Goal: Task Accomplishment & Management: Complete application form

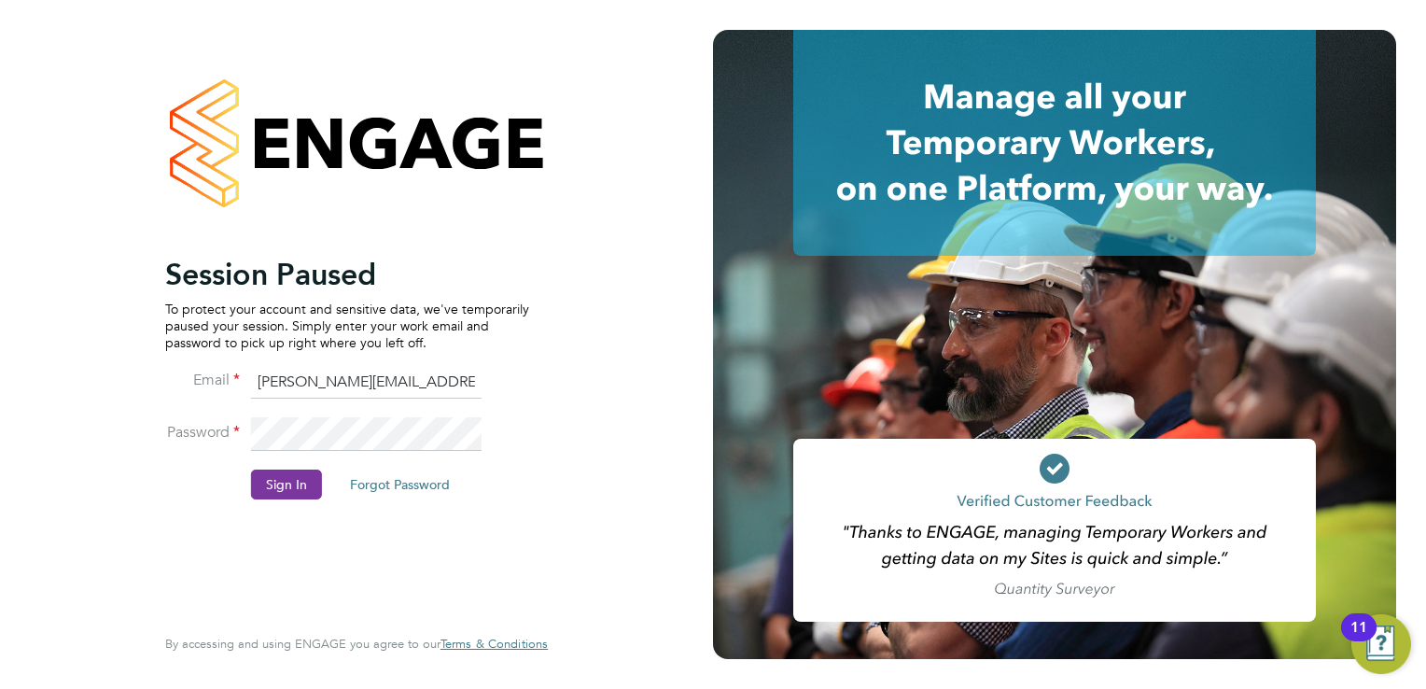
click at [272, 485] on button "Sign In" at bounding box center [286, 484] width 71 height 30
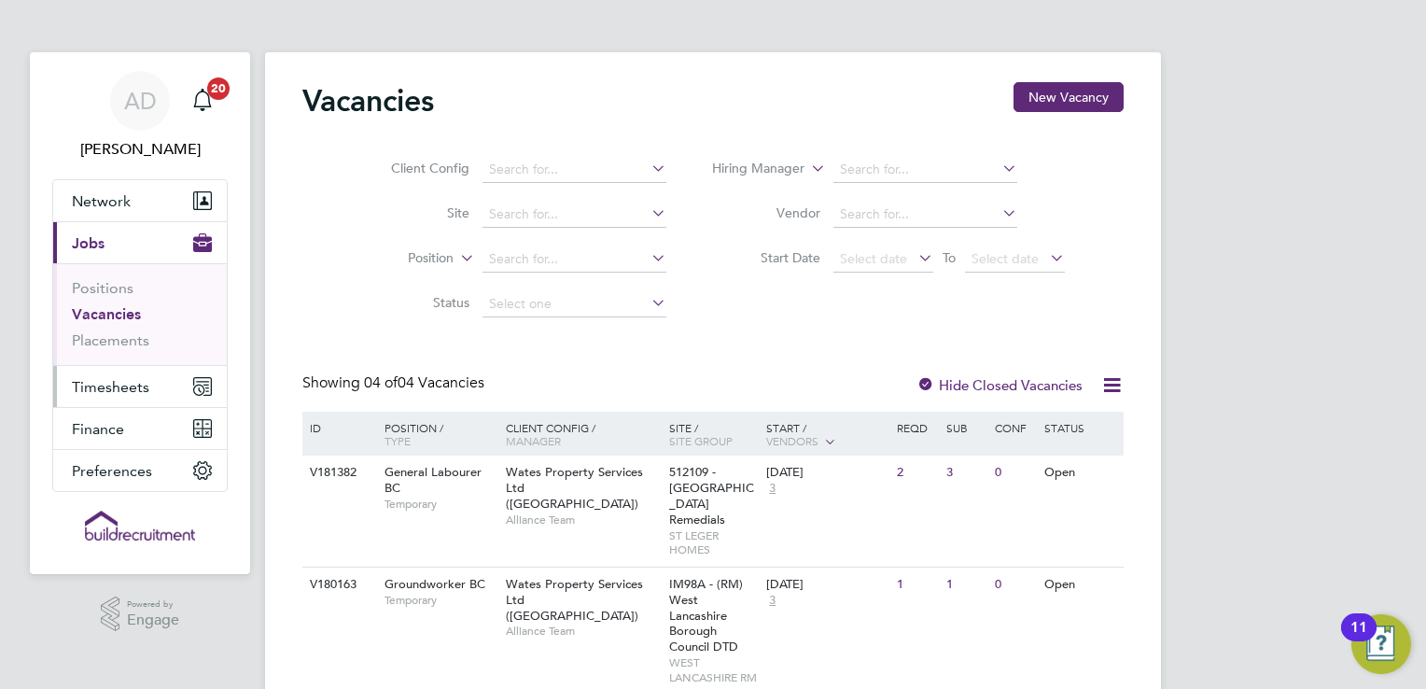
click at [119, 386] on span "Timesheets" at bounding box center [110, 387] width 77 height 18
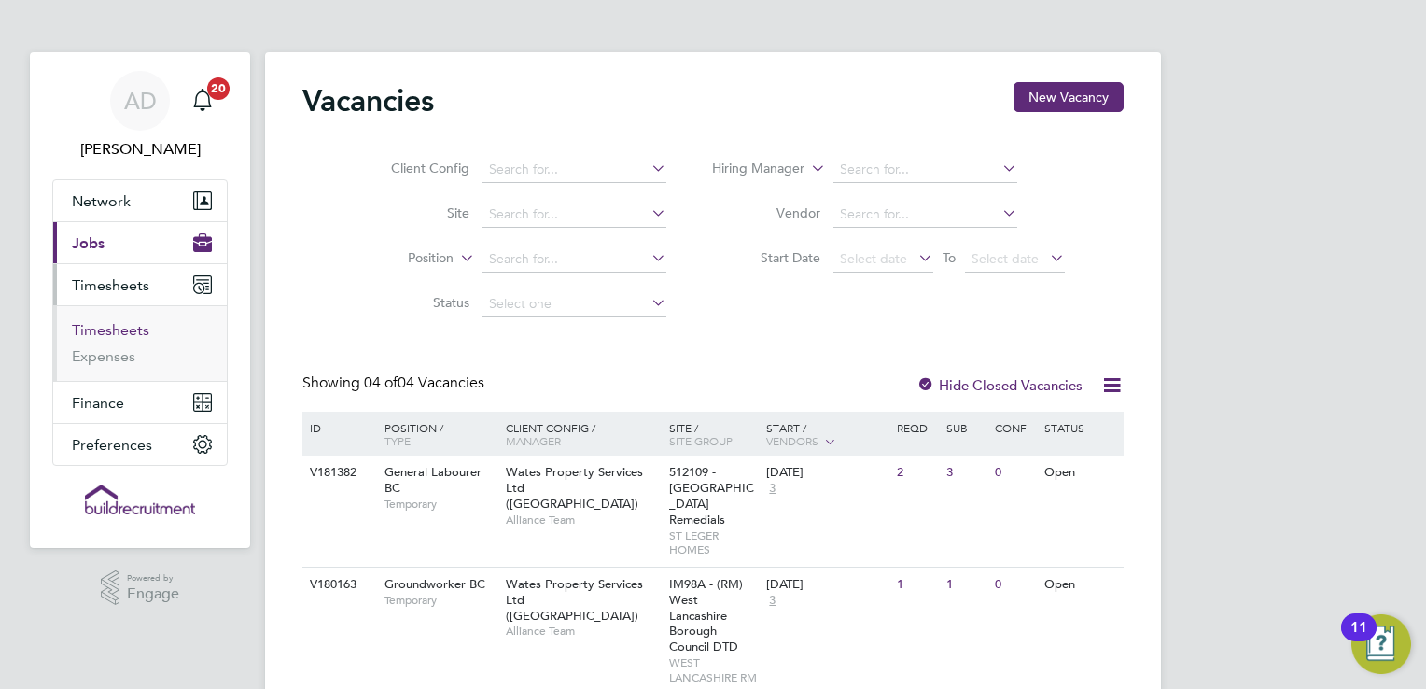
click at [119, 327] on link "Timesheets" at bounding box center [110, 330] width 77 height 18
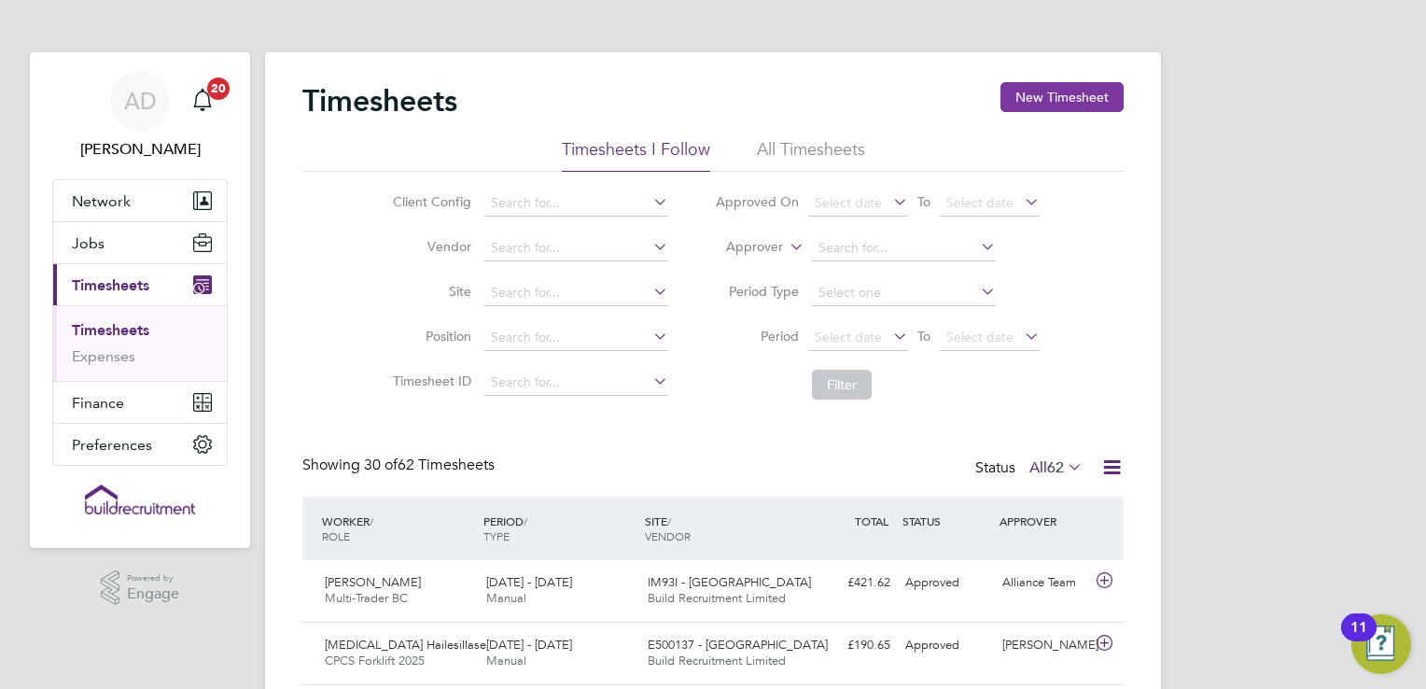
click at [1051, 96] on button "New Timesheet" at bounding box center [1061, 97] width 123 height 30
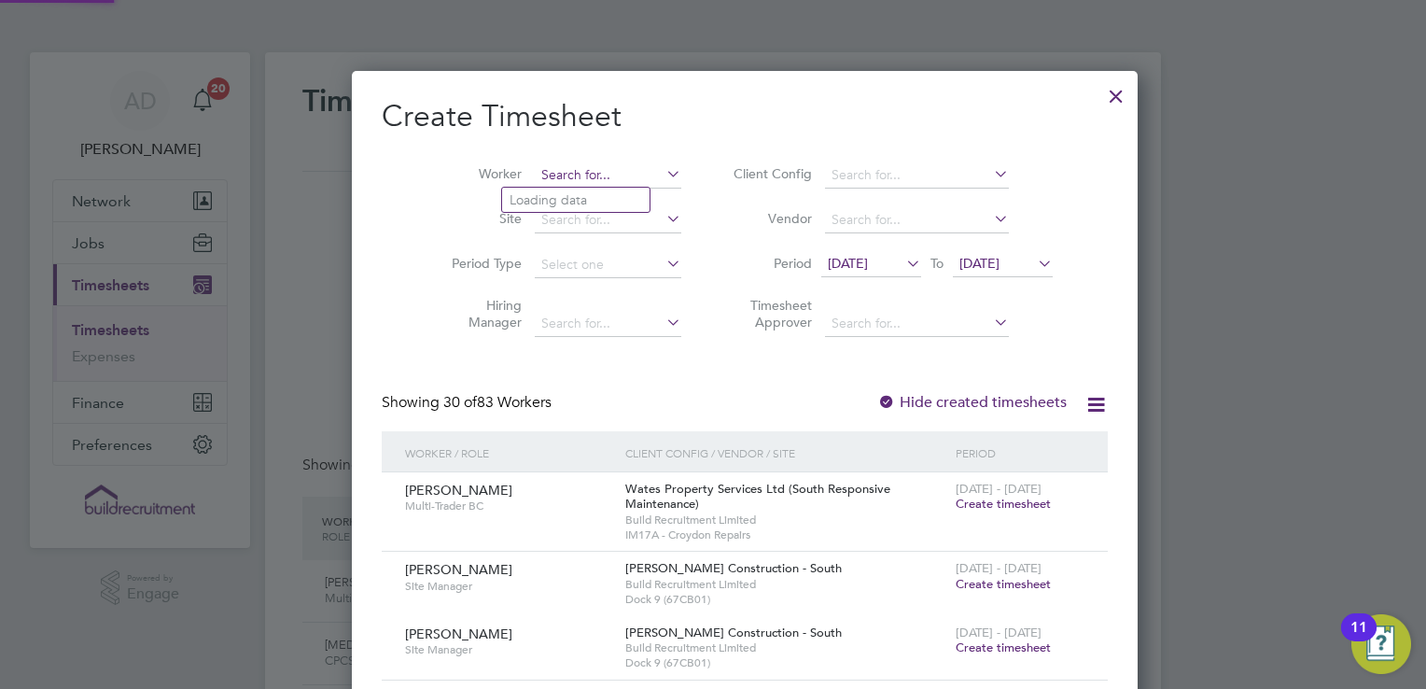
click at [590, 169] on input at bounding box center [608, 175] width 147 height 26
click at [622, 193] on b "Spanton" at bounding box center [676, 200] width 108 height 16
type input "Richard Spanton"
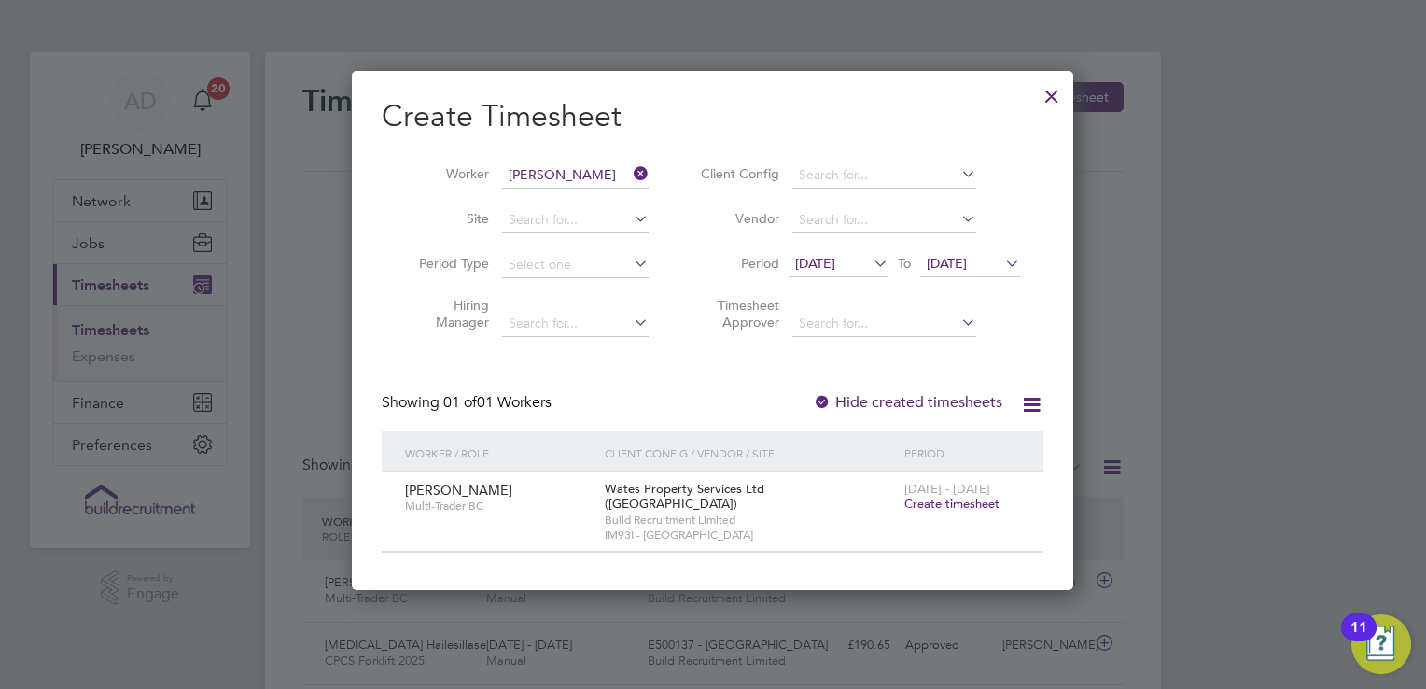
click at [959, 502] on span "Create timesheet" at bounding box center [951, 504] width 95 height 16
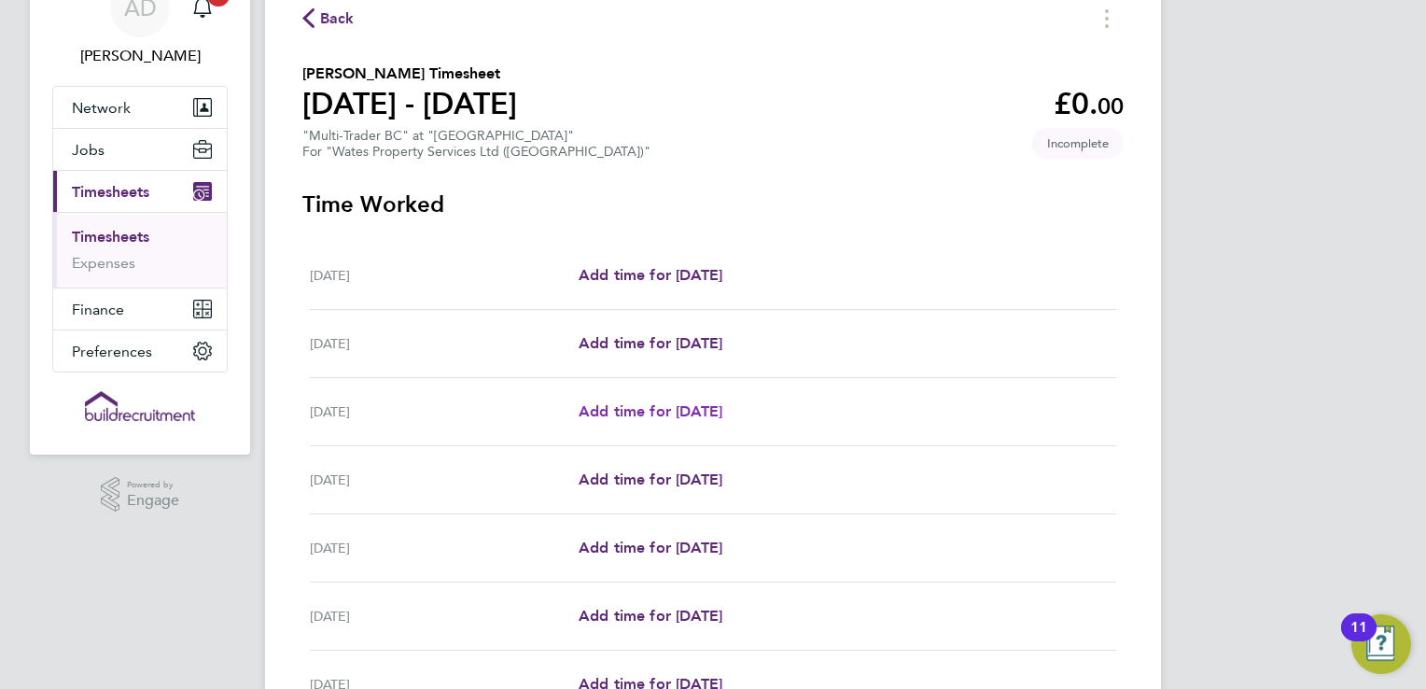
click at [656, 412] on span "Add time for Mon 22 Sep" at bounding box center [651, 411] width 144 height 18
select select "30"
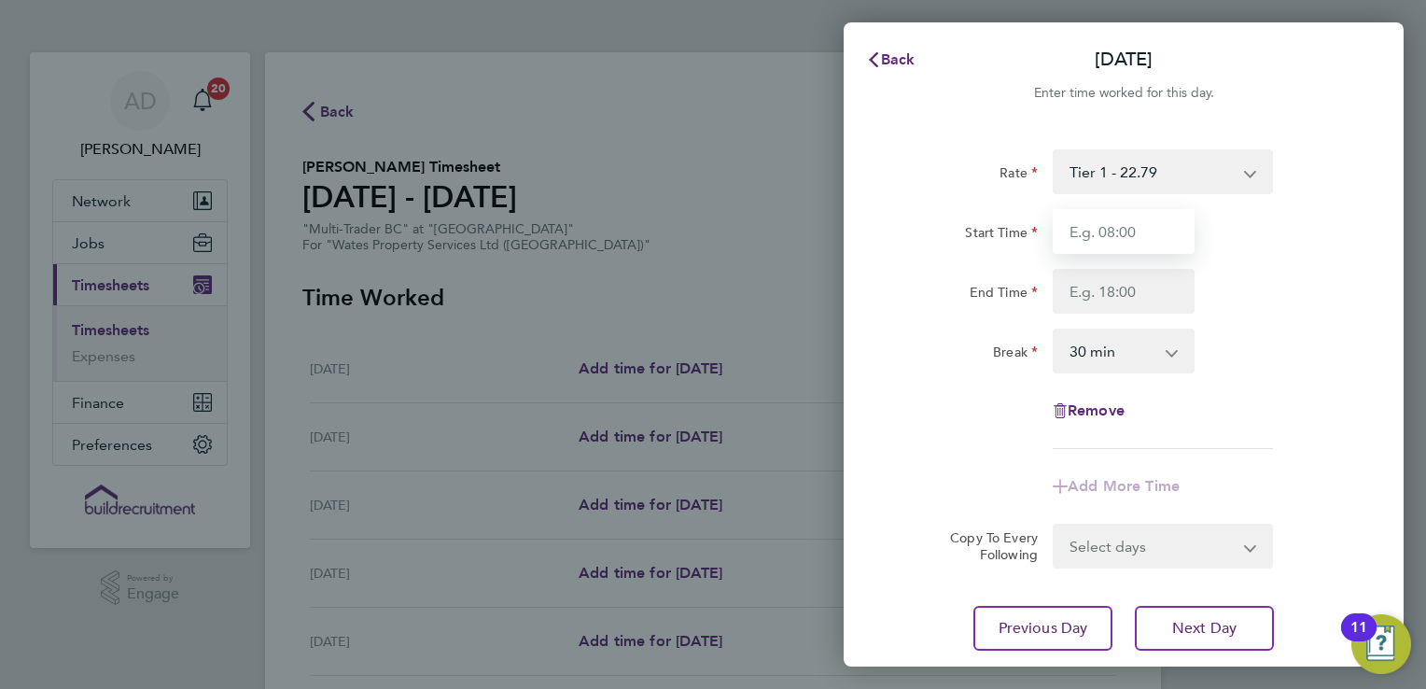
click at [1100, 241] on input "Start Time" at bounding box center [1124, 231] width 142 height 45
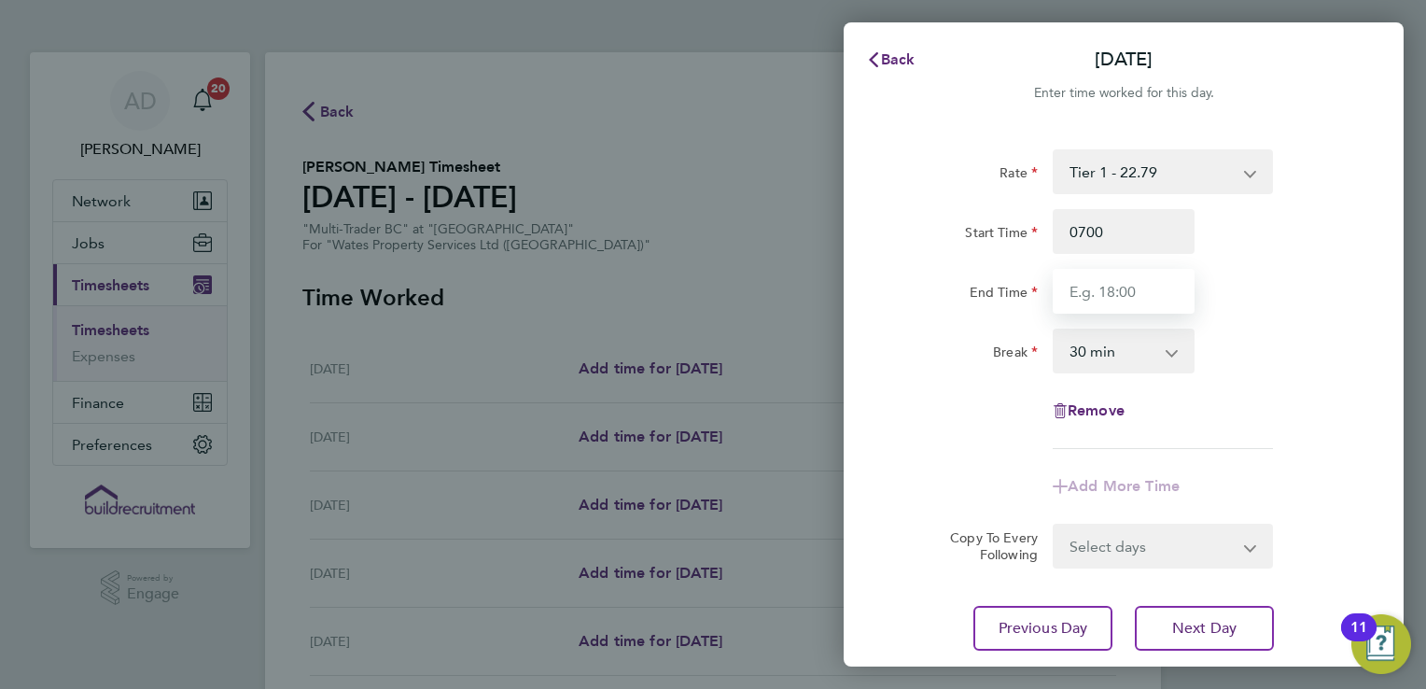
type input "07:00"
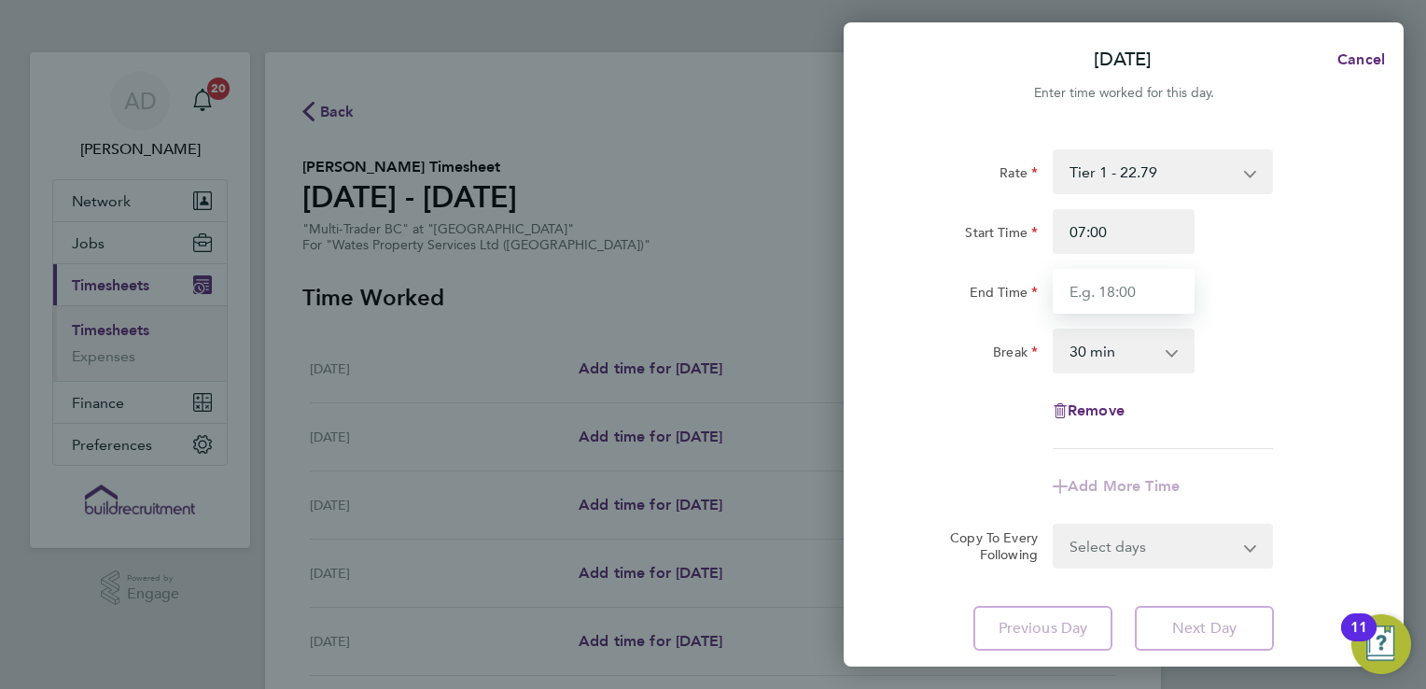
click at [1094, 286] on input "End Time" at bounding box center [1124, 291] width 142 height 45
type input "17:00"
click at [1279, 390] on div "Rate Tier 1 - 22.79 Tier 2 - 22.99 Start Time 07:00 End Time 17:00 Break 0 min …" at bounding box center [1123, 299] width 455 height 300
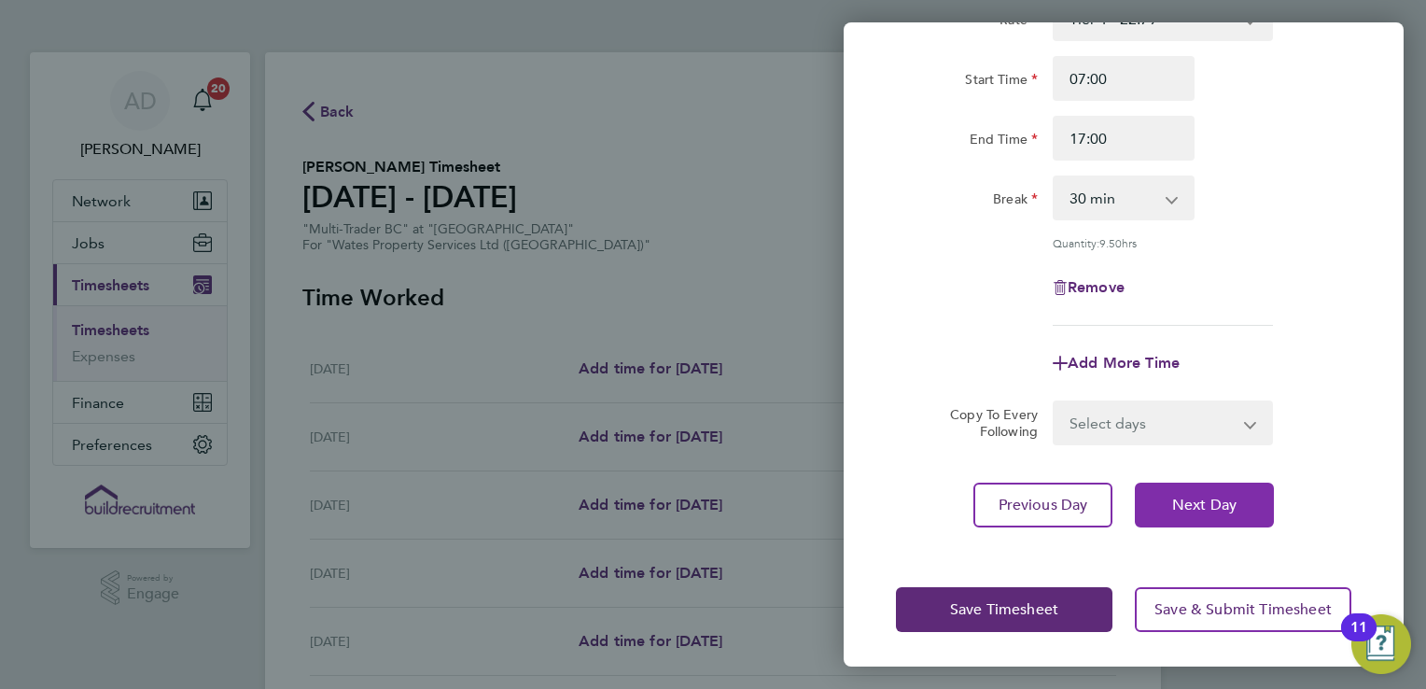
click at [1204, 511] on span "Next Day" at bounding box center [1204, 505] width 64 height 19
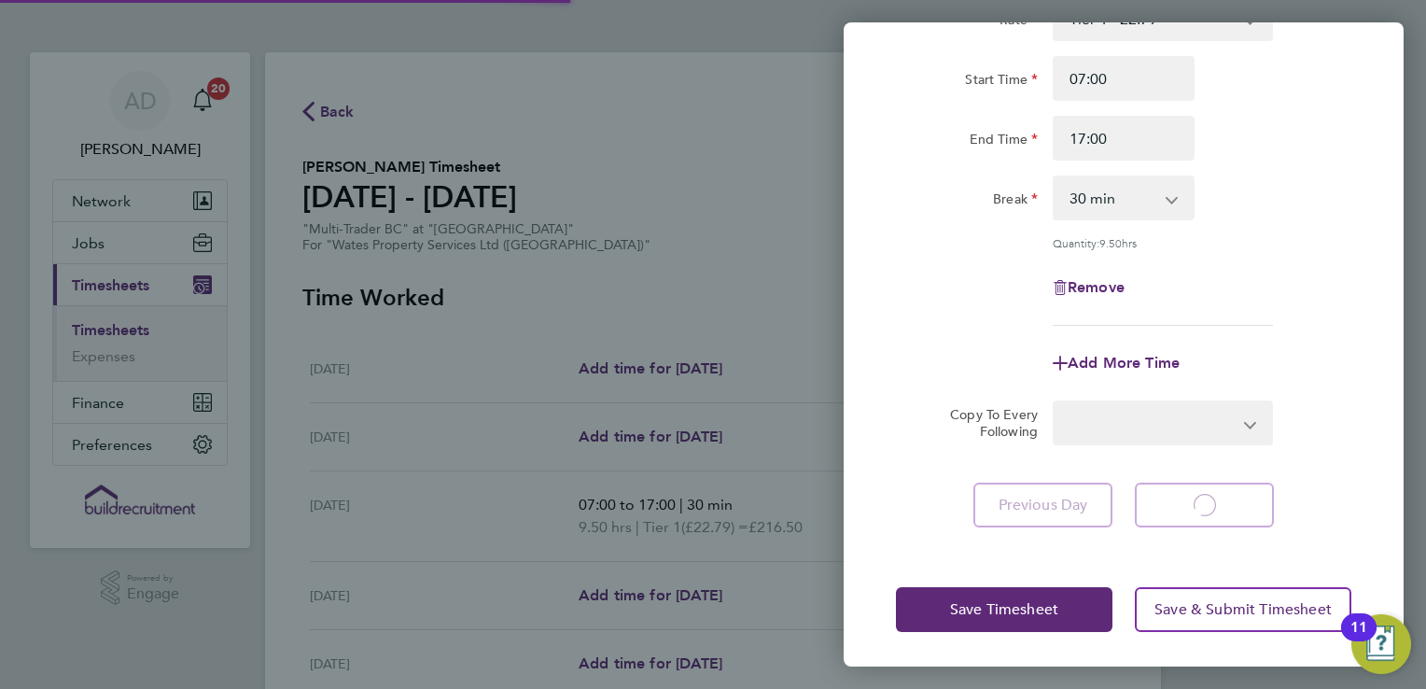
select select "30"
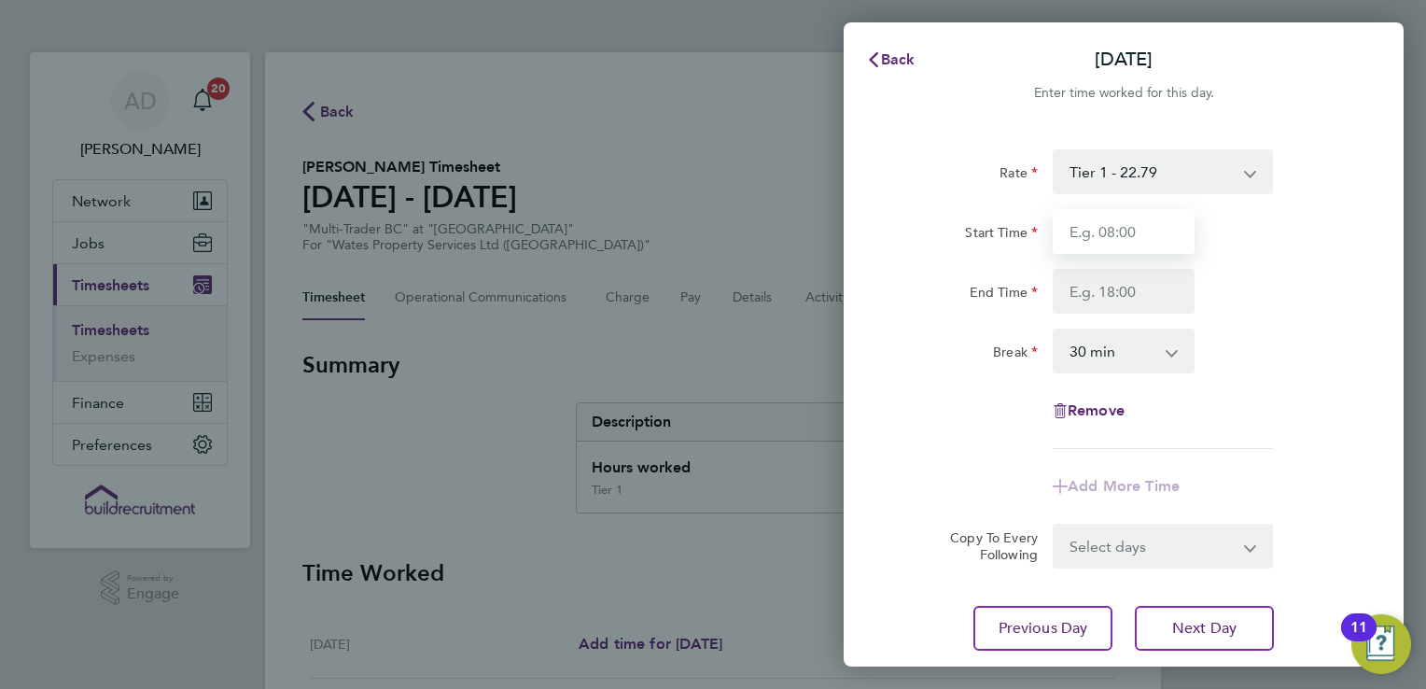
click at [1085, 230] on input "Start Time" at bounding box center [1124, 231] width 142 height 45
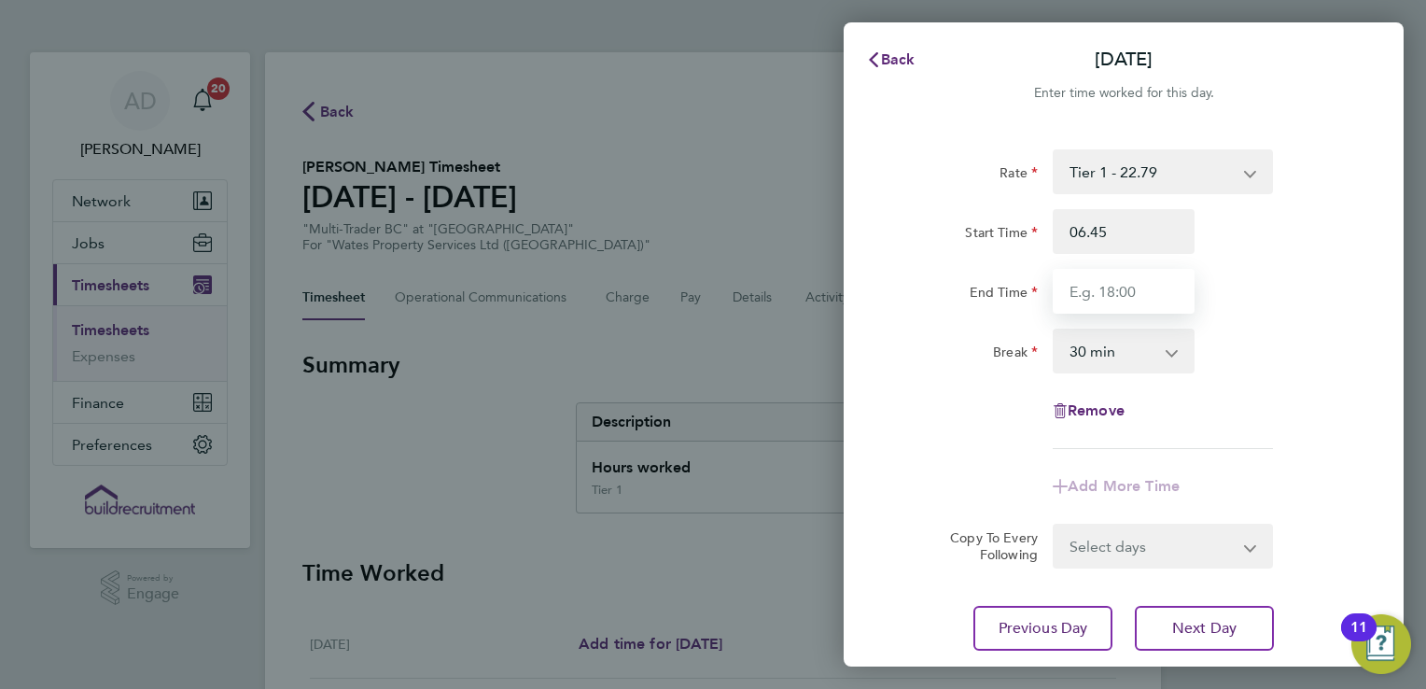
type input "06:45"
click at [1096, 292] on input "End Time" at bounding box center [1124, 291] width 142 height 45
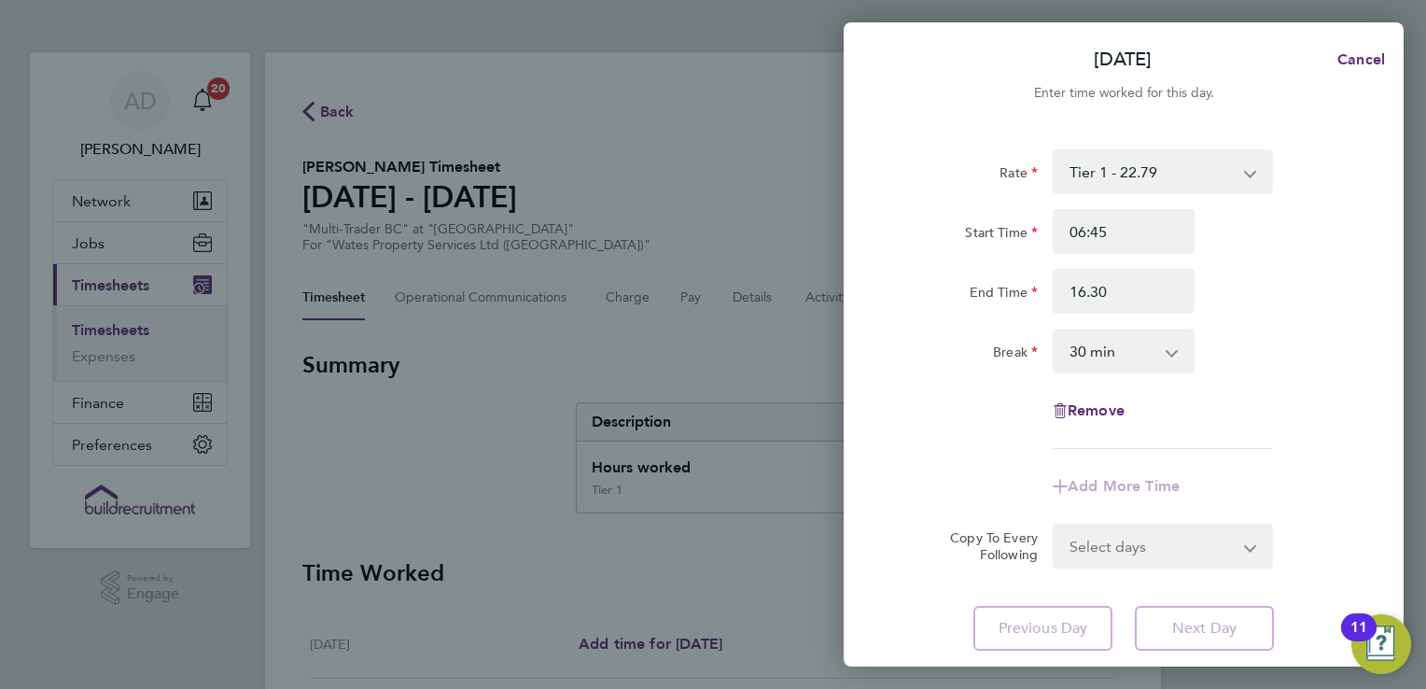
type input "16:30"
click at [1279, 442] on div "Rate Tier 1 - 22.79 Tier 2 - 22.99 Start Time 06:45 End Time 16:30 Break 0 min …" at bounding box center [1123, 299] width 455 height 300
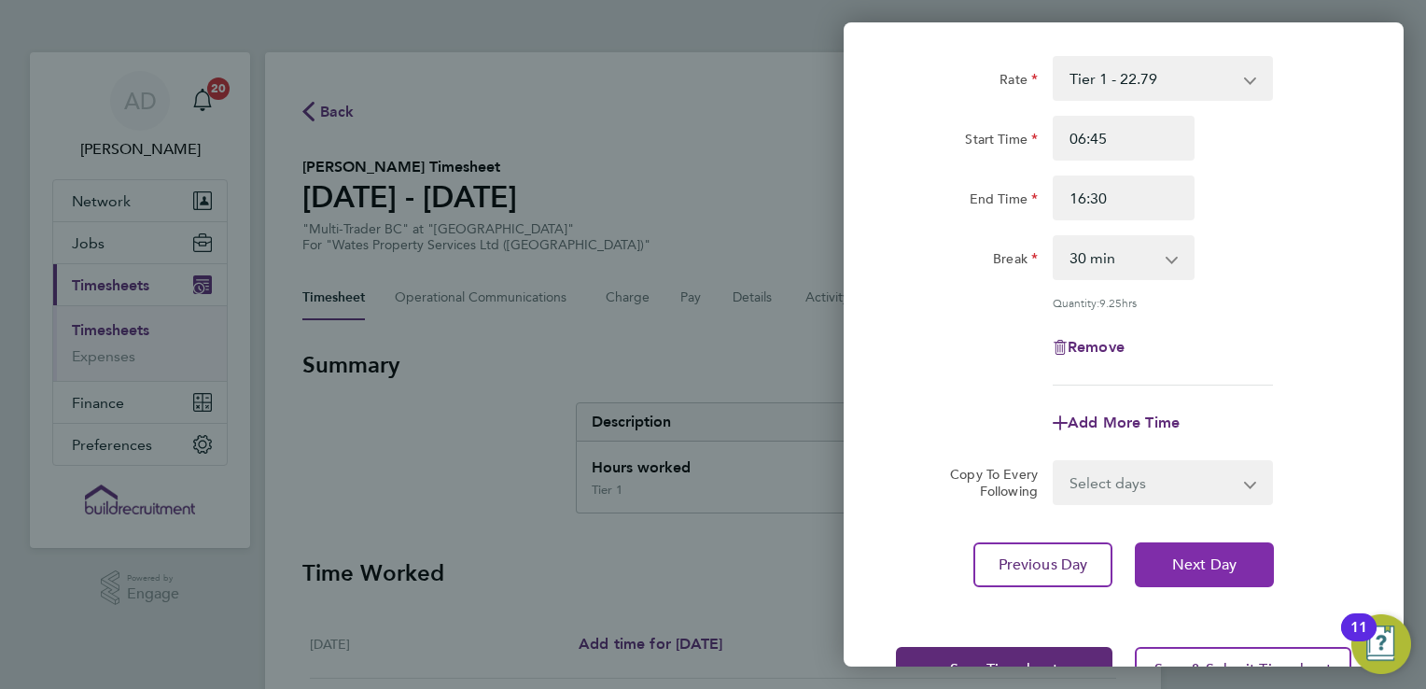
click at [1214, 568] on span "Next Day" at bounding box center [1204, 564] width 64 height 19
select select "30"
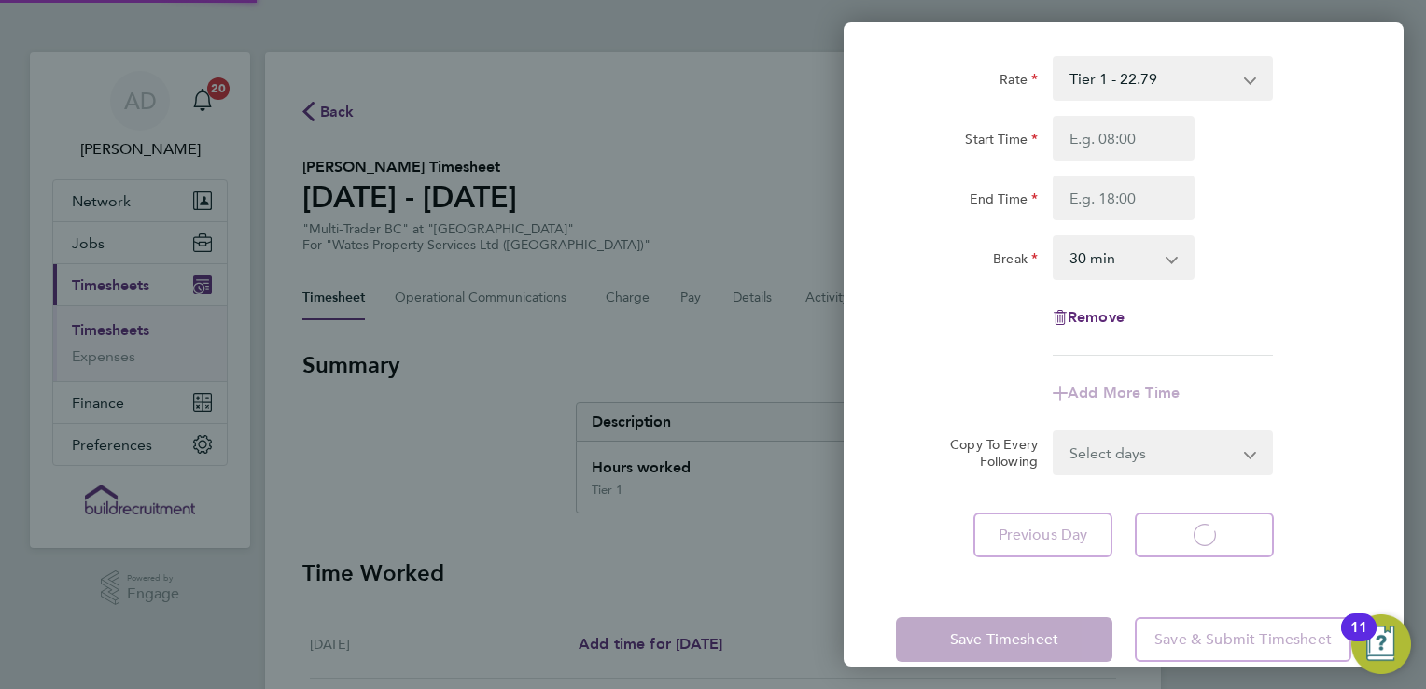
select select "30"
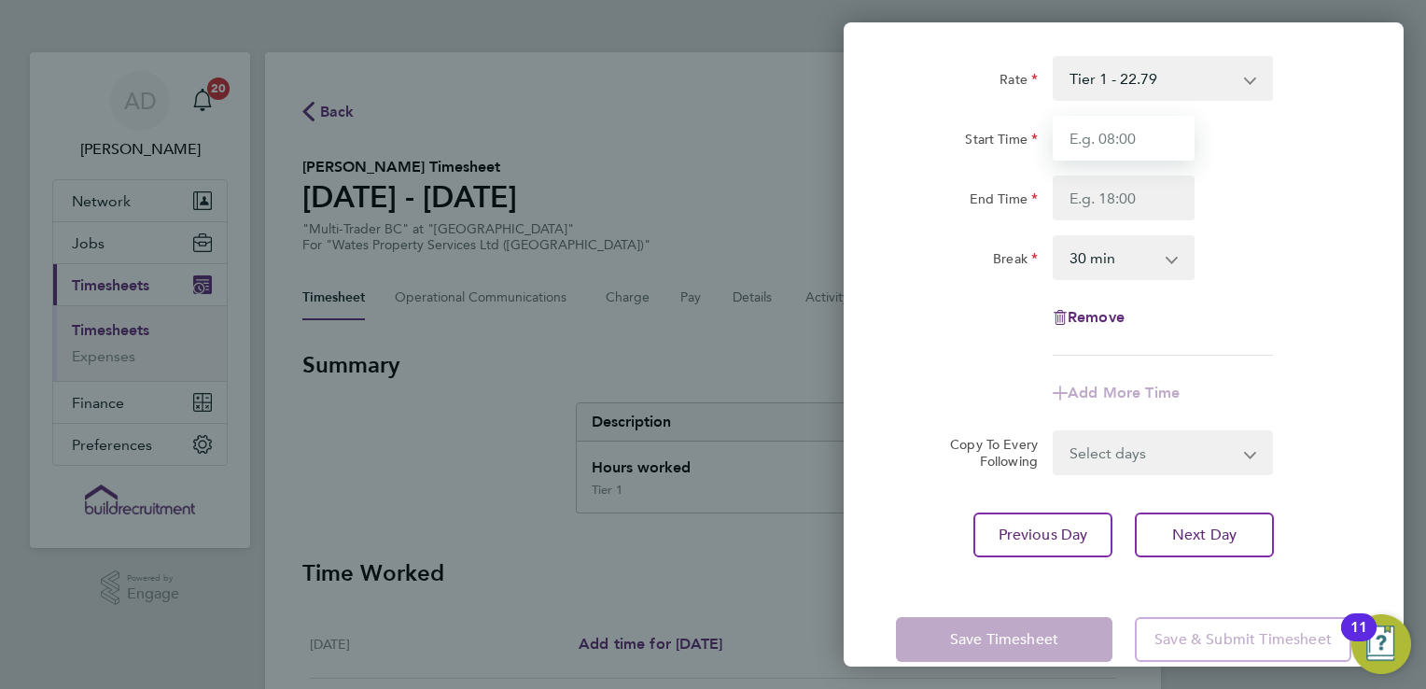
click at [1094, 133] on input "Start Time" at bounding box center [1124, 138] width 142 height 45
type input "06:45"
click at [1110, 196] on input "End Time" at bounding box center [1124, 197] width 142 height 45
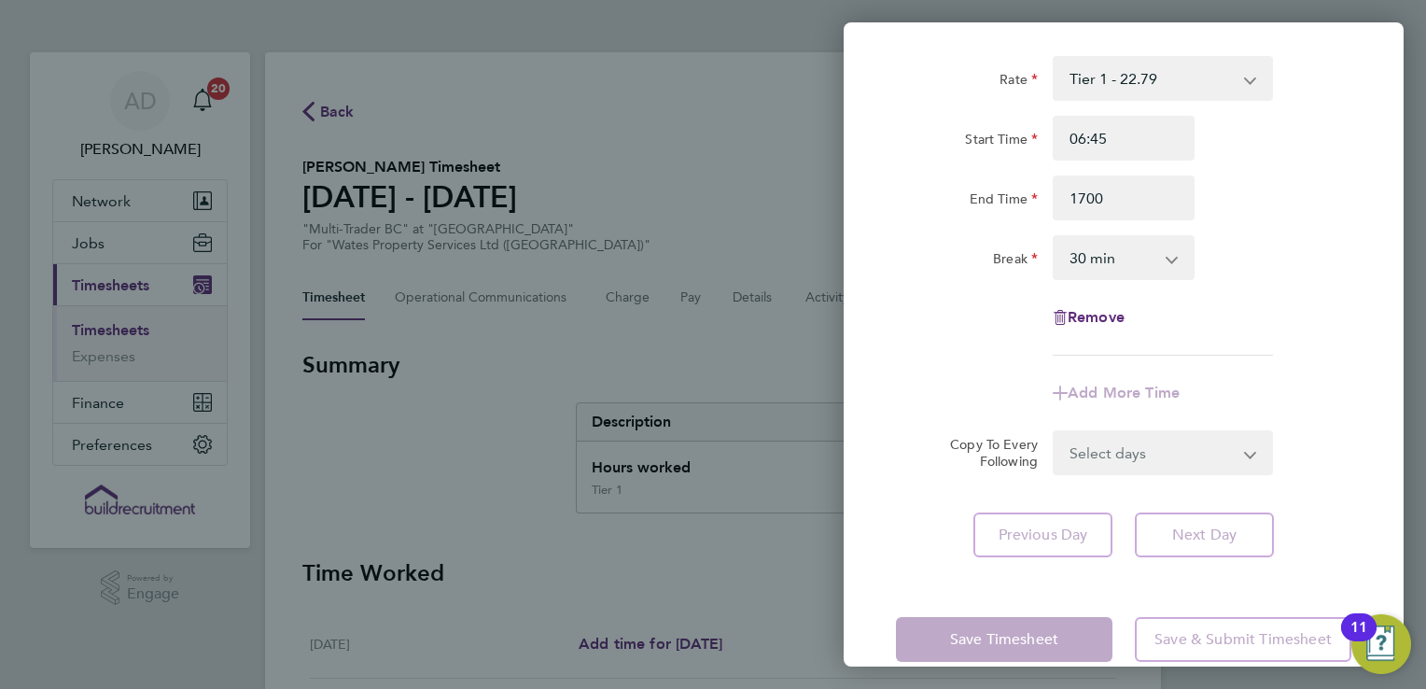
type input "17:00"
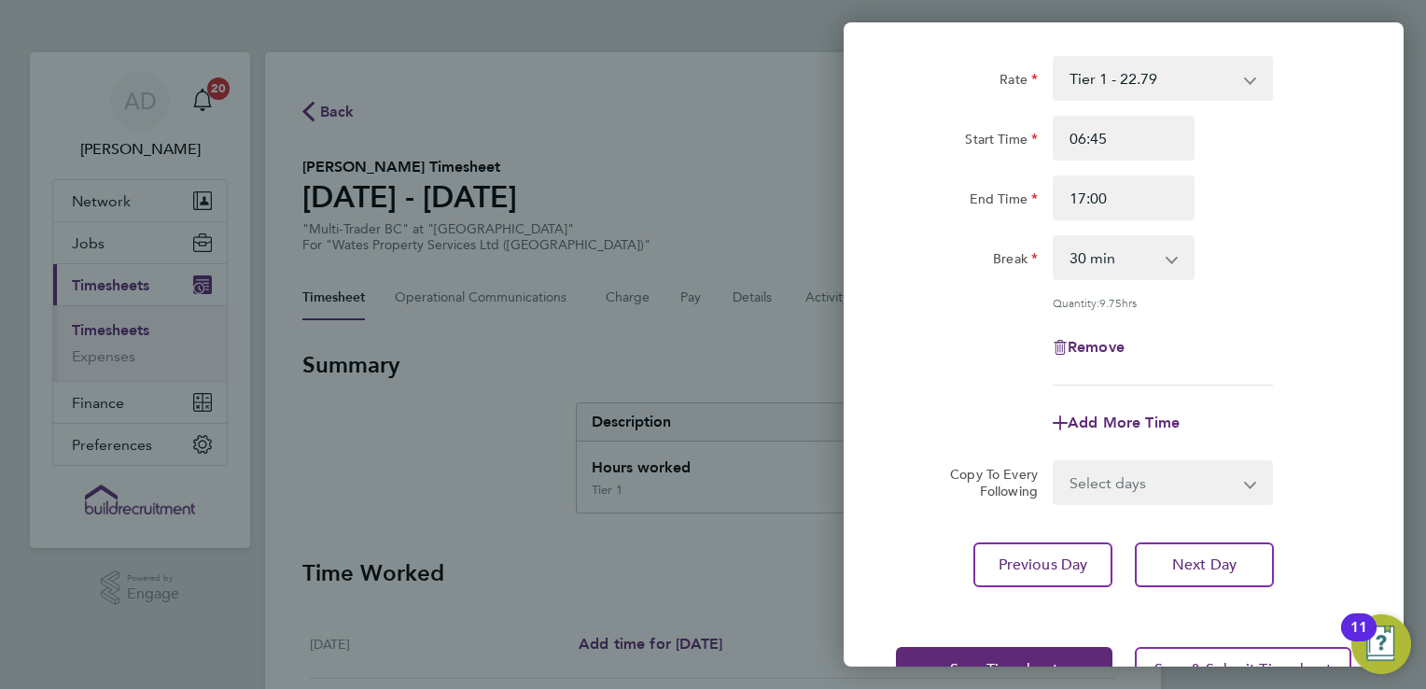
drag, startPoint x: 1287, startPoint y: 273, endPoint x: 1280, endPoint y: 322, distance: 49.0
click at [1286, 274] on div "Break 0 min 15 min 30 min 45 min 60 min 75 min 90 min" at bounding box center [1123, 257] width 470 height 45
click at [1254, 566] on button "Next Day" at bounding box center [1204, 564] width 139 height 45
select select "30"
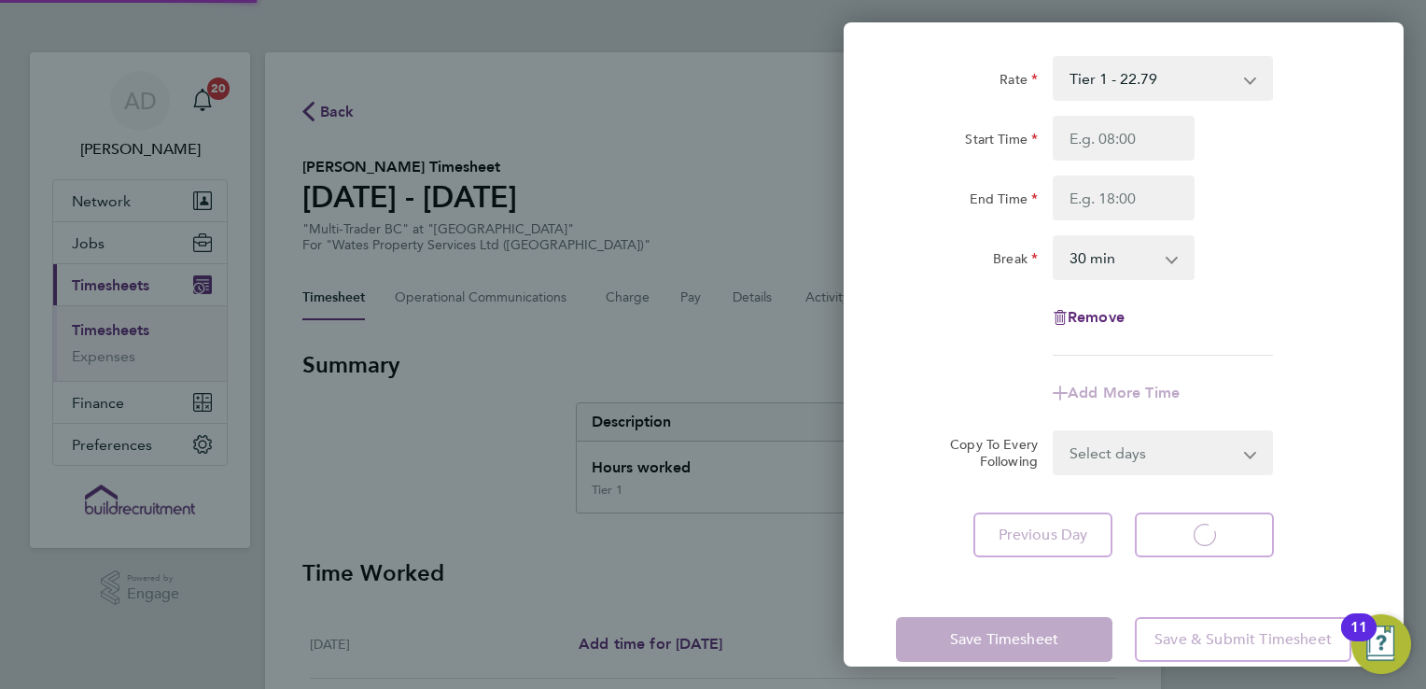
select select "30"
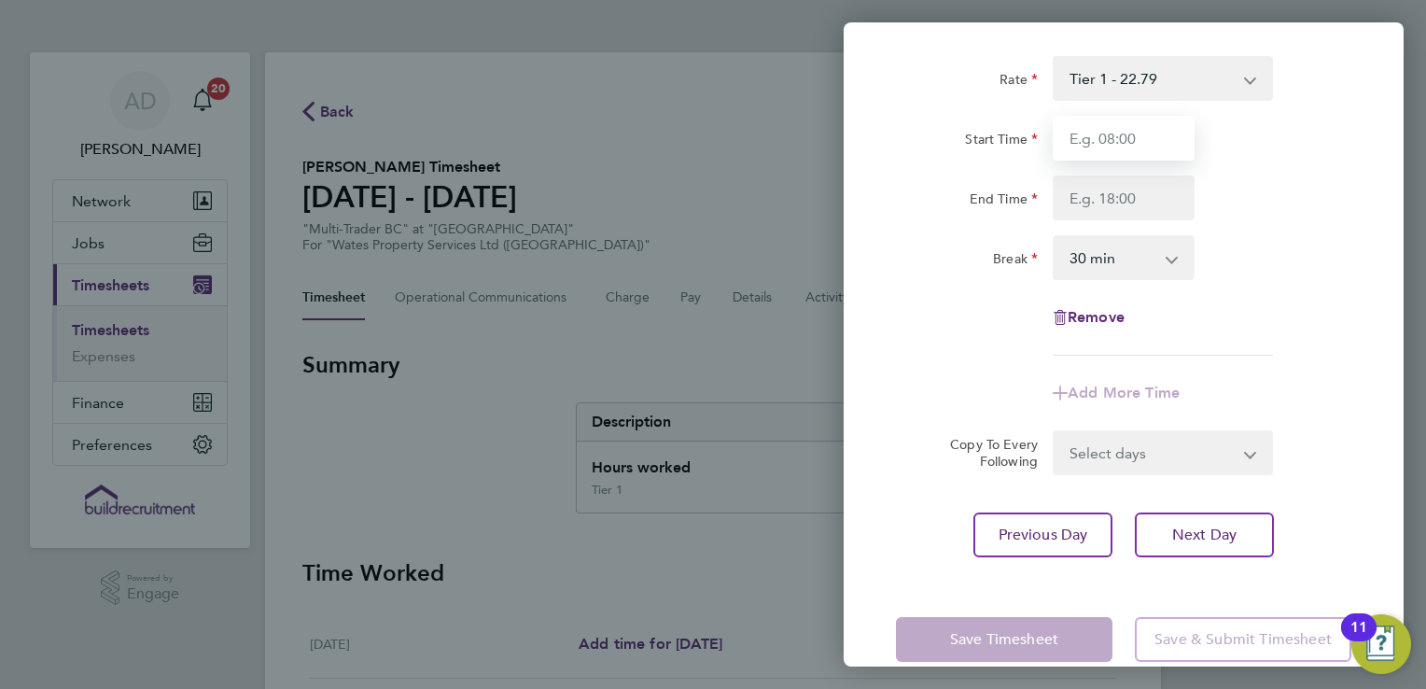
click at [1098, 152] on input "Start Time" at bounding box center [1124, 138] width 142 height 45
type input "06:45"
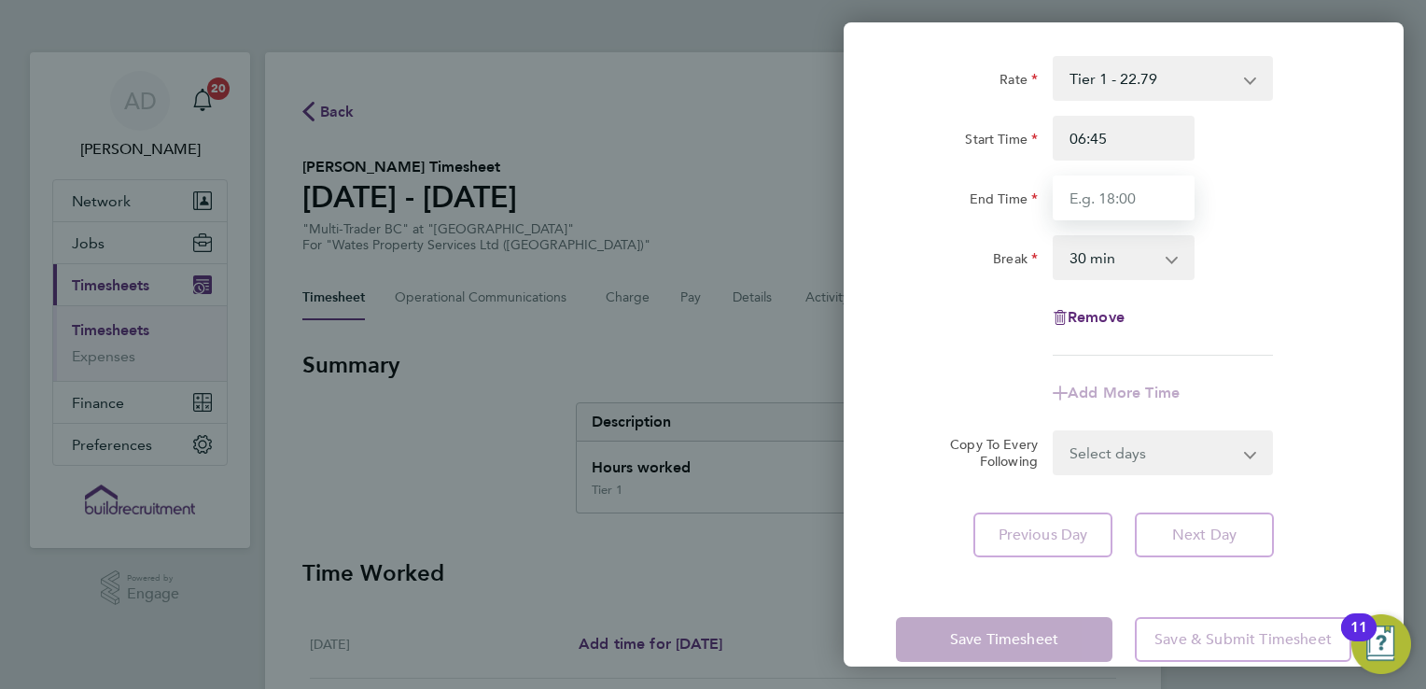
click at [1098, 203] on input "End Time" at bounding box center [1124, 197] width 142 height 45
type input "17:00"
click at [1258, 353] on div "Rate Tier 1 - 22.79 Tier 2 - 22.99 Start Time 06:45 End Time 17:00 Break 0 min …" at bounding box center [1123, 206] width 455 height 300
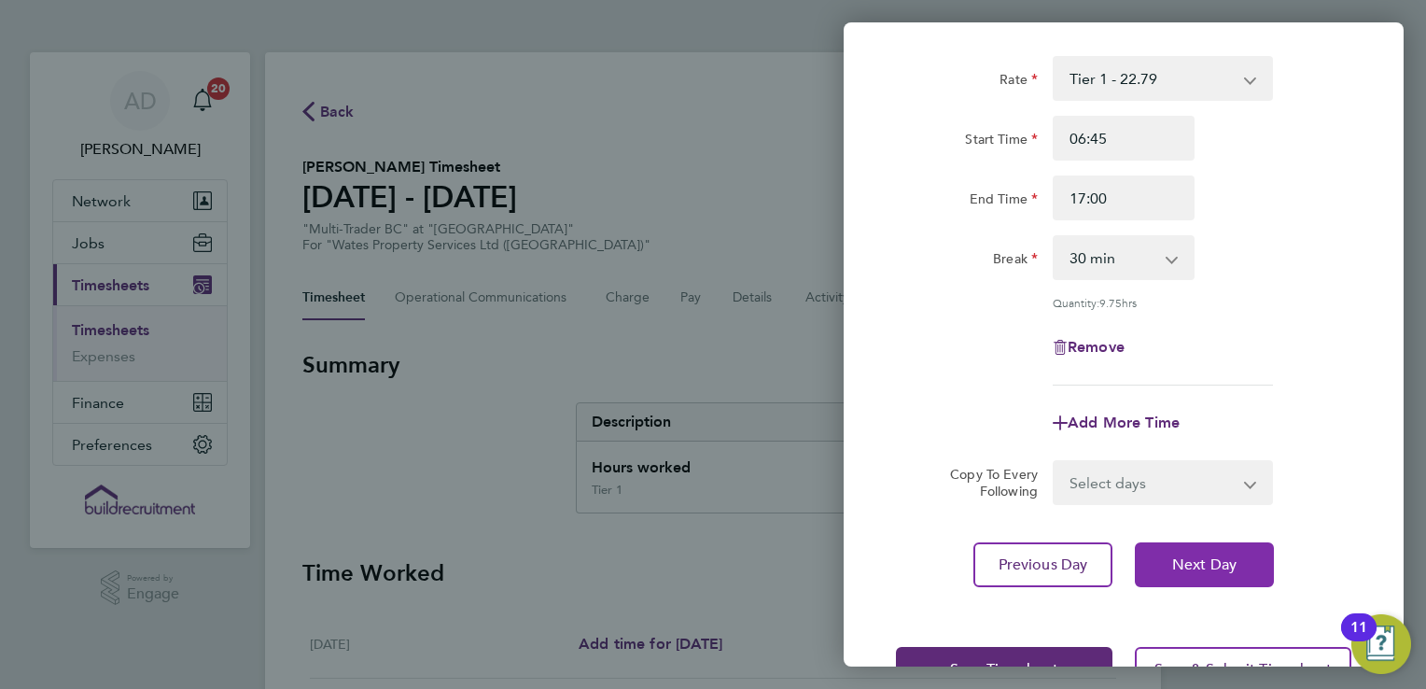
click at [1213, 551] on button "Next Day" at bounding box center [1204, 564] width 139 height 45
select select "30"
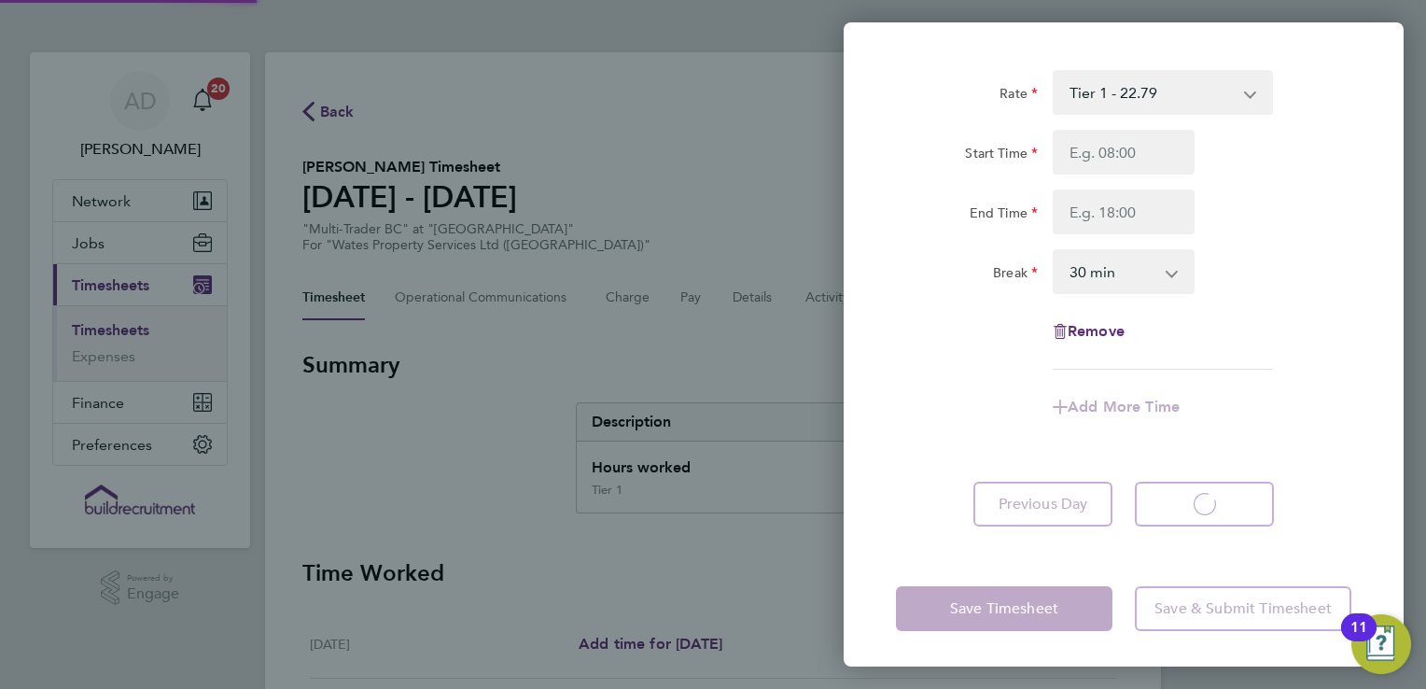
select select "30"
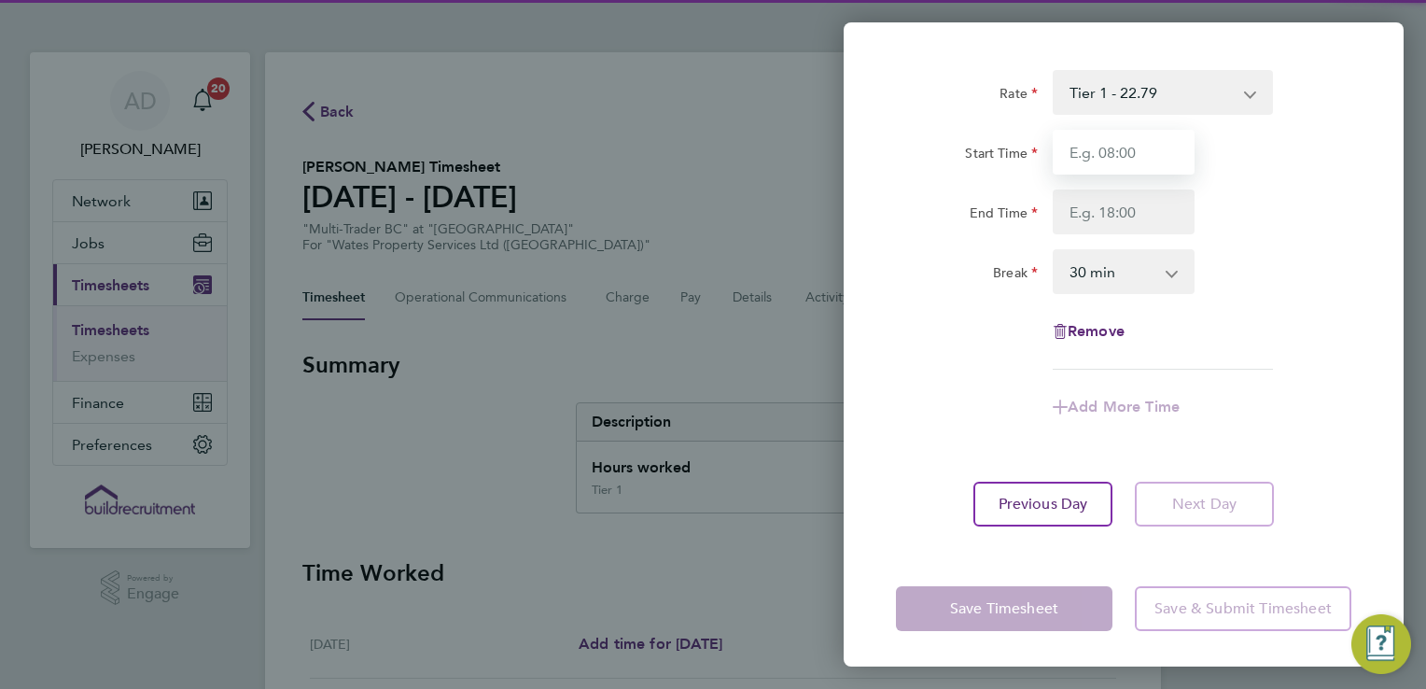
click at [1116, 147] on input "Start Time" at bounding box center [1124, 152] width 142 height 45
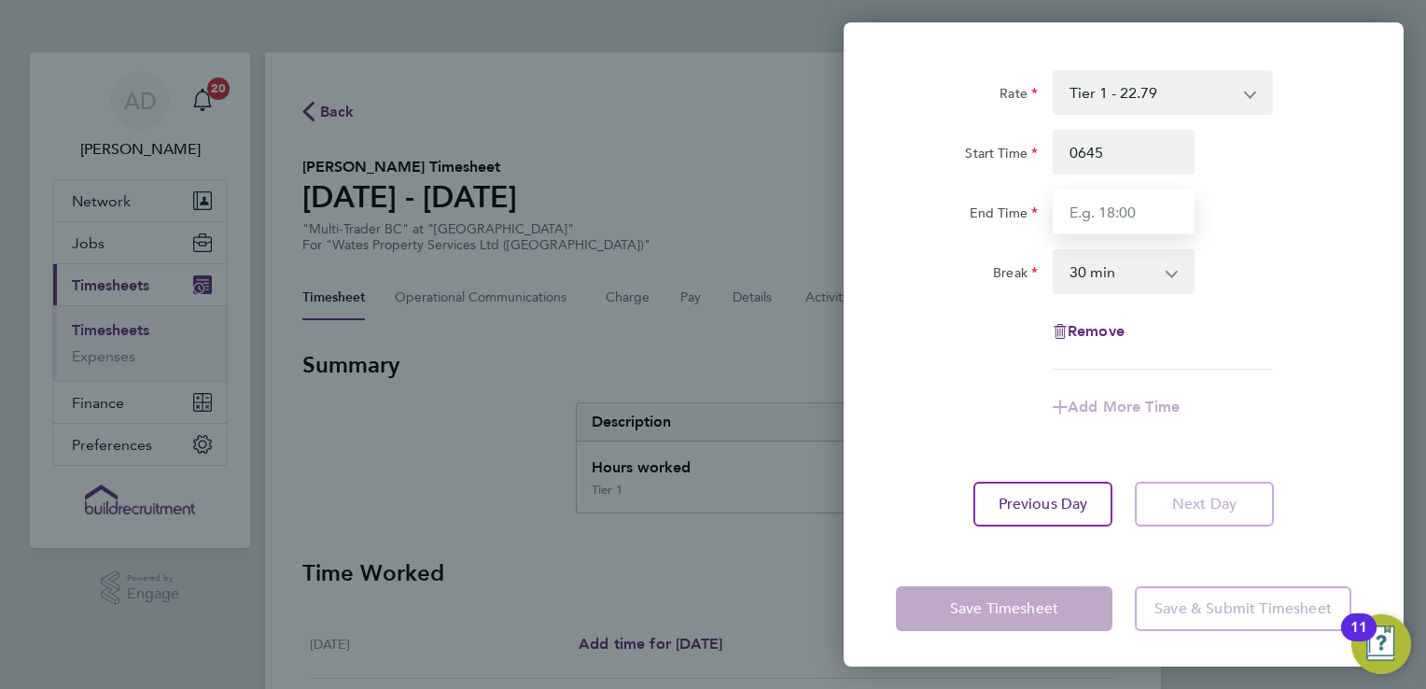
type input "06:45"
click at [1125, 217] on input "End Time" at bounding box center [1124, 211] width 142 height 45
type input "16:00"
click at [1265, 246] on div "Rate Tier 1 - 22.79 Tier 2 - 22.99 Start Time 06:45 End Time 16:00 Break 0 min …" at bounding box center [1123, 220] width 455 height 300
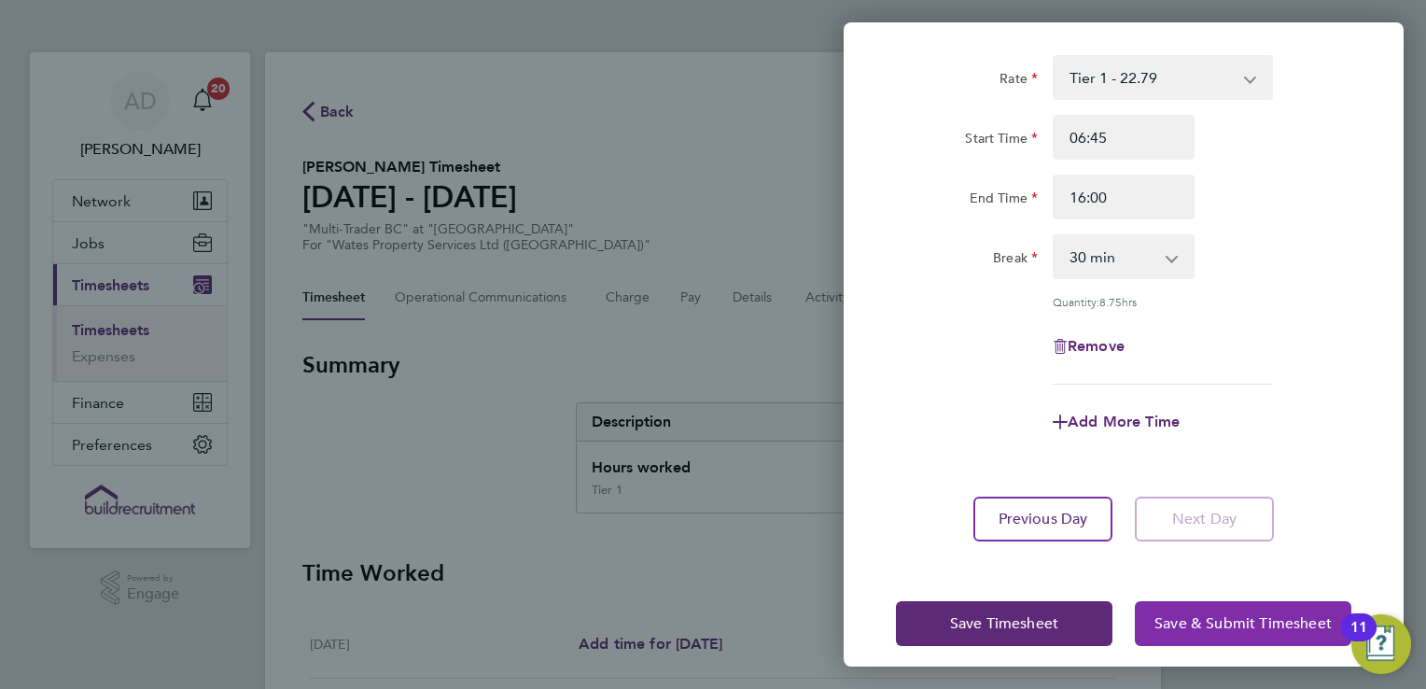
scroll to position [108, 0]
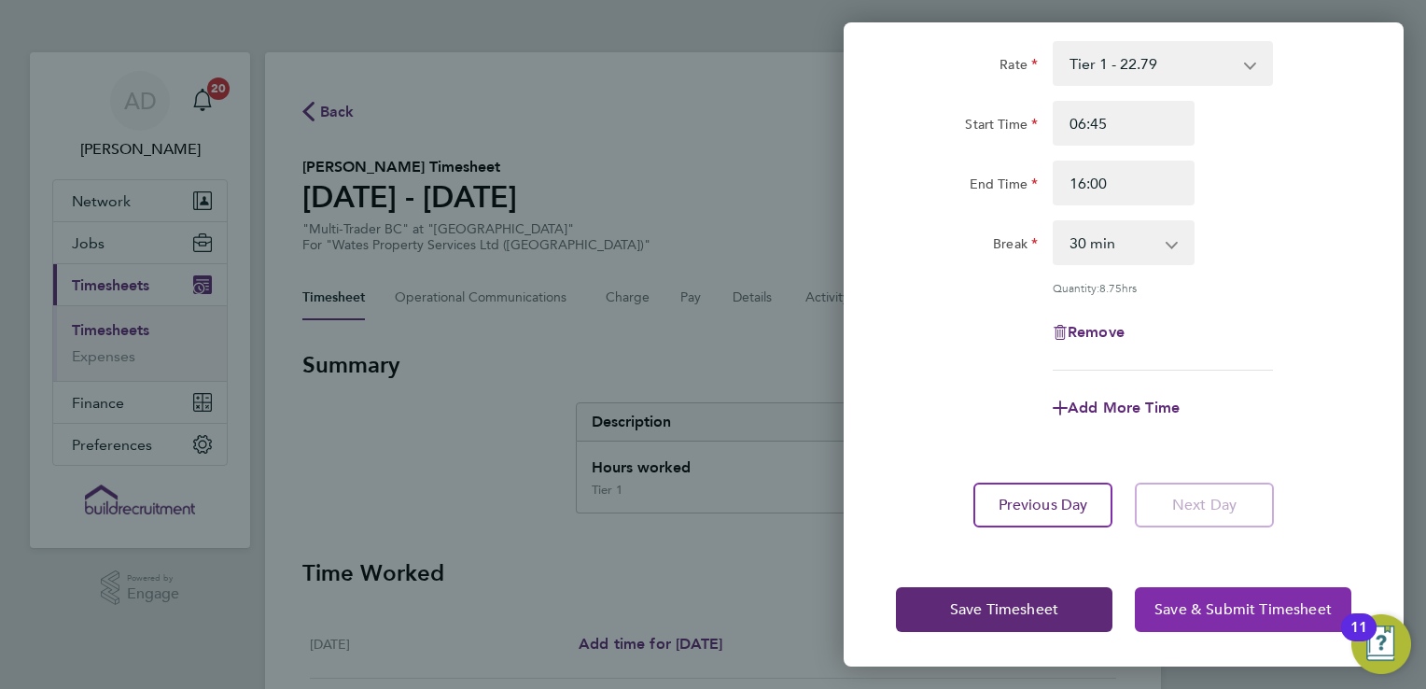
click at [1284, 610] on span "Save & Submit Timesheet" at bounding box center [1242, 609] width 177 height 19
